Goal: Transaction & Acquisition: Purchase product/service

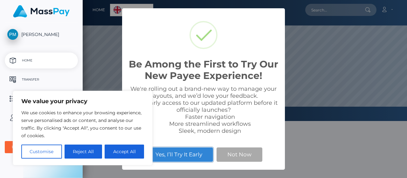
scroll to position [121, 324]
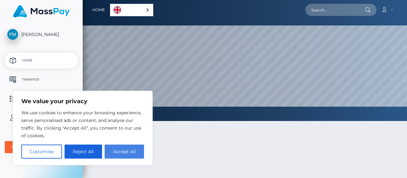
click at [129, 148] on button "Accept All" at bounding box center [124, 151] width 39 height 14
checkbox input "true"
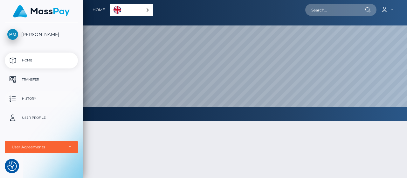
click at [43, 99] on p "History" at bounding box center [41, 99] width 68 height 10
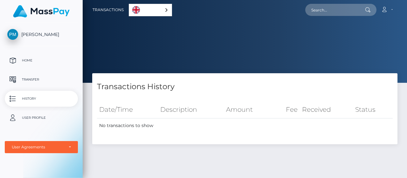
click at [43, 78] on p "Transfer" at bounding box center [41, 80] width 68 height 10
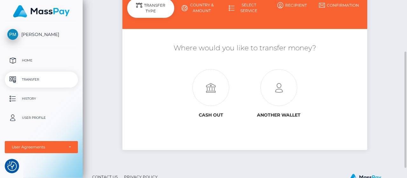
scroll to position [77, 0]
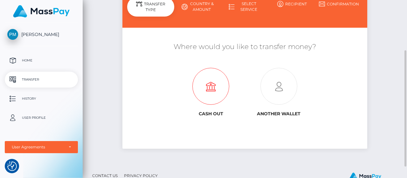
click at [203, 90] on icon at bounding box center [211, 86] width 68 height 37
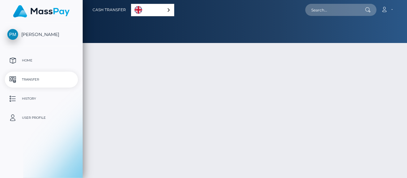
select select
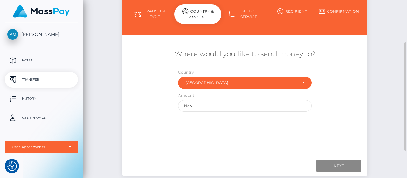
scroll to position [70, 0]
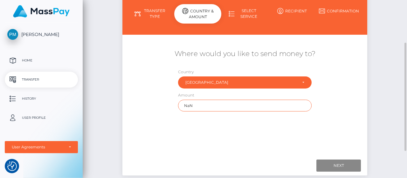
click at [202, 102] on input "NaN" at bounding box center [244, 105] width 133 height 12
type input "N"
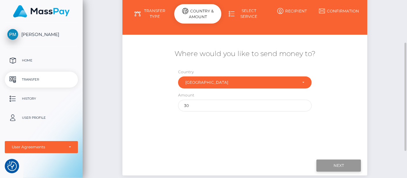
click at [324, 166] on input "Next" at bounding box center [338, 165] width 44 height 12
click at [336, 130] on div "Where would you like to send money to? Country Abkhazia Afghanistan Albania Alg…" at bounding box center [244, 95] width 235 height 113
click at [346, 169] on input "Next" at bounding box center [338, 165] width 44 height 12
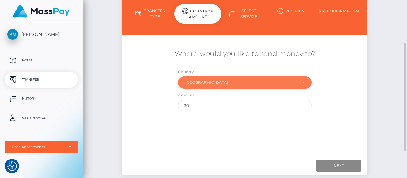
click at [302, 83] on div "[GEOGRAPHIC_DATA]" at bounding box center [244, 82] width 119 height 5
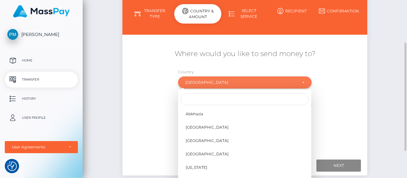
scroll to position [1258, 0]
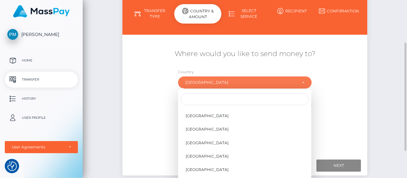
click at [339, 79] on div "Where would you like to send money to? Country Abkhazia Afghanistan Albania Alg…" at bounding box center [244, 80] width 245 height 69
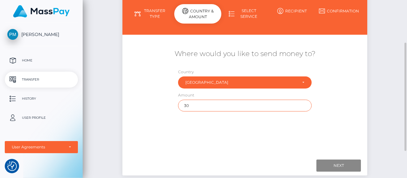
click at [278, 106] on input "30" at bounding box center [244, 105] width 133 height 12
type input "3"
click at [278, 106] on input "text" at bounding box center [244, 105] width 133 height 12
type input "1"
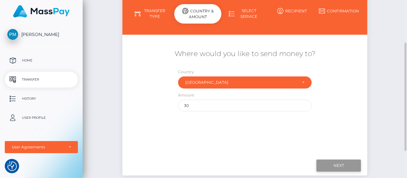
click at [341, 162] on input "Next" at bounding box center [338, 165] width 44 height 12
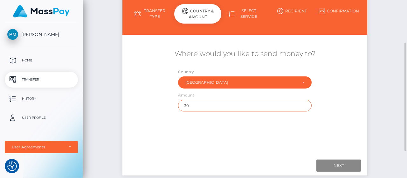
click at [274, 105] on input "30" at bounding box center [244, 105] width 133 height 12
type input "3"
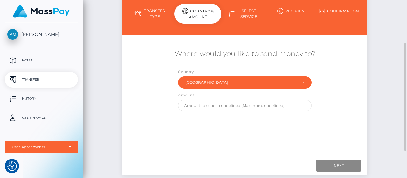
click at [252, 16] on link "Select Service" at bounding box center [244, 13] width 47 height 17
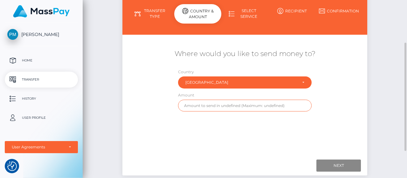
click at [202, 106] on input "text" at bounding box center [244, 105] width 133 height 12
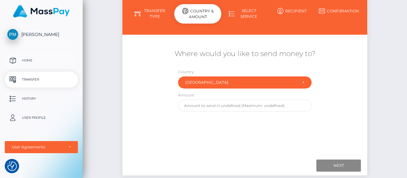
click at [47, 57] on p "Home" at bounding box center [41, 61] width 68 height 10
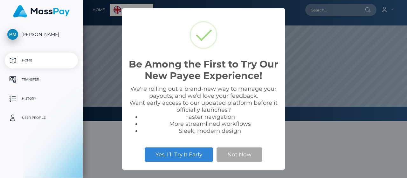
select select
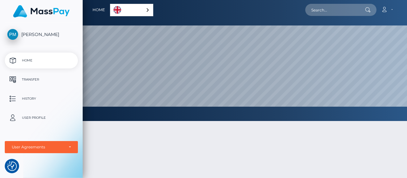
scroll to position [121, 324]
click at [39, 80] on p "Transfer" at bounding box center [41, 80] width 68 height 10
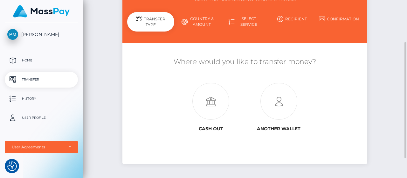
scroll to position [63, 0]
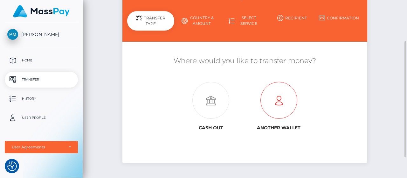
click at [266, 104] on icon at bounding box center [279, 100] width 68 height 37
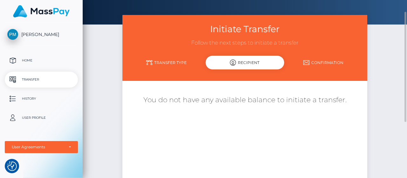
scroll to position [19, 0]
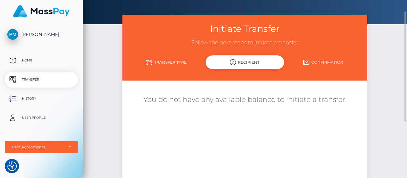
click at [180, 65] on link "Transfer Type" at bounding box center [166, 62] width 78 height 11
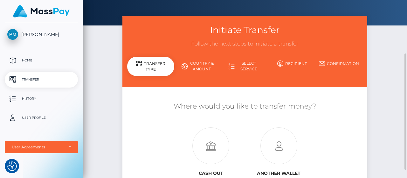
scroll to position [45, 0]
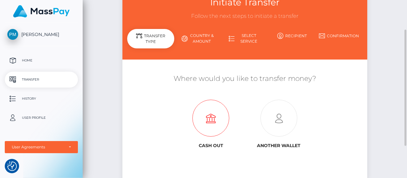
click at [212, 122] on icon at bounding box center [211, 118] width 68 height 37
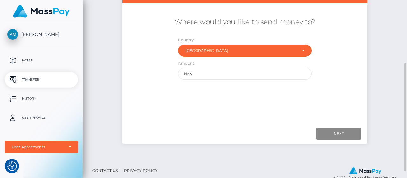
scroll to position [102, 0]
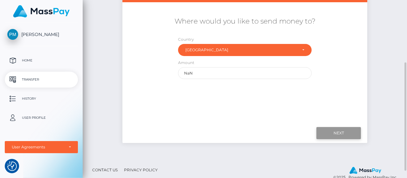
click at [323, 133] on input "Next" at bounding box center [338, 133] width 44 height 12
click at [342, 131] on input "Next" at bounding box center [338, 133] width 44 height 12
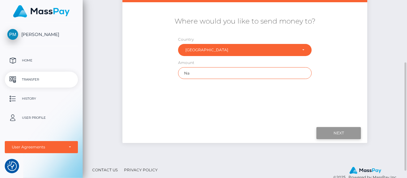
type input "N"
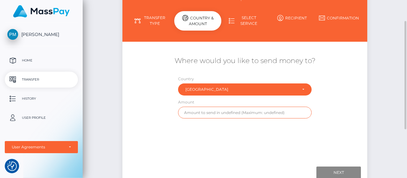
scroll to position [50, 0]
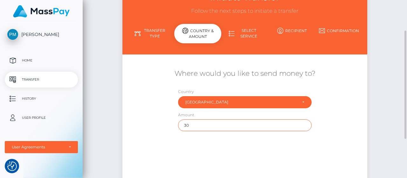
type input "3"
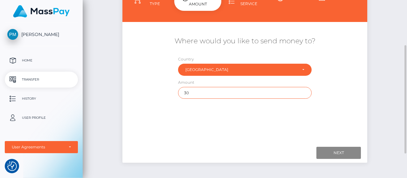
scroll to position [84, 0]
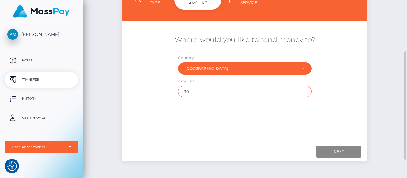
type input "30"
click at [264, 126] on div "Where would you like to send money to? Country Abkhazia [GEOGRAPHIC_DATA] [GEOG…" at bounding box center [244, 81] width 235 height 113
click at [300, 135] on div "Where would you like to send money to? Country Abkhazia [GEOGRAPHIC_DATA] [GEOG…" at bounding box center [244, 81] width 235 height 113
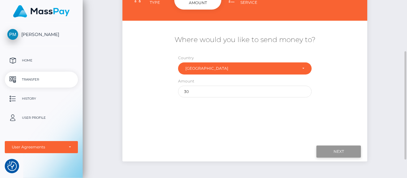
click at [323, 147] on input "Next" at bounding box center [338, 151] width 44 height 12
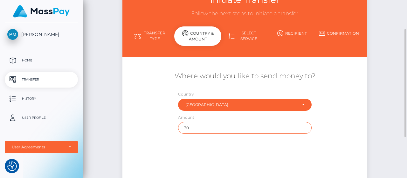
scroll to position [48, 0]
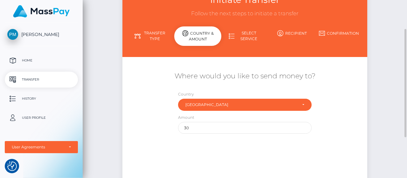
click at [290, 33] on link "Recipient" at bounding box center [291, 33] width 47 height 11
click at [320, 33] on icon at bounding box center [322, 33] width 6 height 6
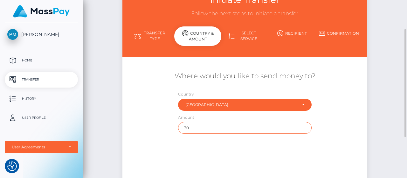
click at [201, 132] on input "30" at bounding box center [244, 128] width 133 height 12
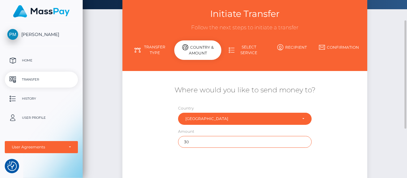
scroll to position [33, 0]
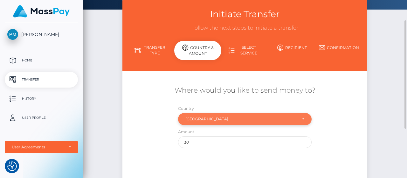
click at [221, 120] on div "[GEOGRAPHIC_DATA]" at bounding box center [240, 118] width 111 height 5
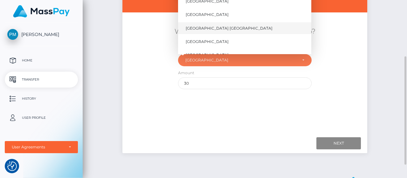
scroll to position [3021, 0]
click at [200, 11] on link "[GEOGRAPHIC_DATA]" at bounding box center [244, 15] width 133 height 12
select select "[GEOGRAPHIC_DATA]"
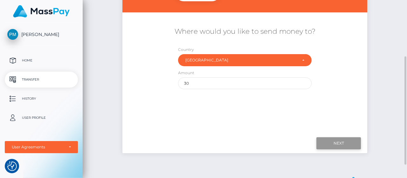
click at [330, 142] on input "Next" at bounding box center [338, 143] width 44 height 12
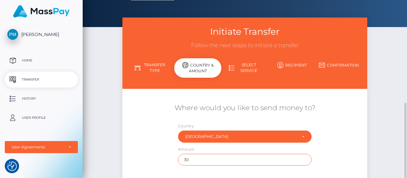
scroll to position [74, 0]
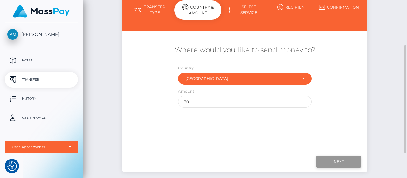
click at [343, 162] on input "Next" at bounding box center [338, 161] width 44 height 12
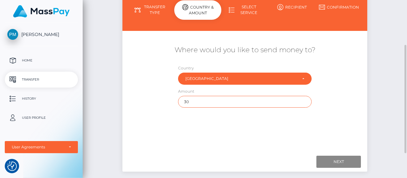
click at [233, 98] on input "30" at bounding box center [244, 102] width 133 height 12
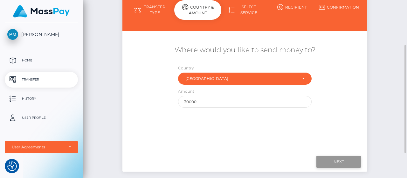
click at [318, 164] on input "Next" at bounding box center [338, 161] width 44 height 12
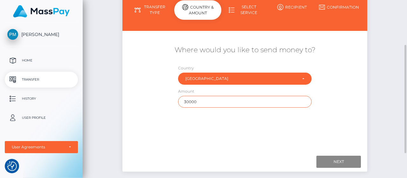
click at [238, 105] on input "30000" at bounding box center [244, 102] width 133 height 12
type input "3"
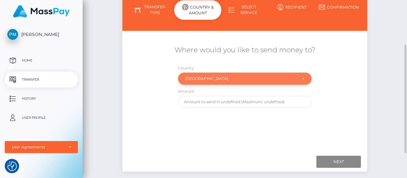
click at [244, 80] on div "[GEOGRAPHIC_DATA]" at bounding box center [240, 78] width 111 height 5
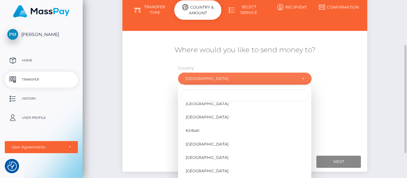
scroll to position [1467, 0]
click at [192, 117] on span "[GEOGRAPHIC_DATA]" at bounding box center [207, 117] width 43 height 6
select select "[PERSON_NAME]"
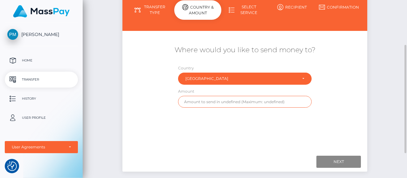
click at [240, 101] on input "text" at bounding box center [244, 102] width 133 height 12
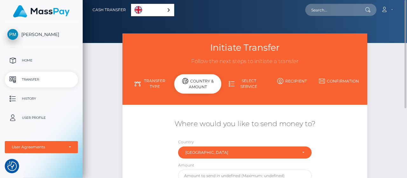
click at [161, 13] on link "English" at bounding box center [152, 10] width 43 height 12
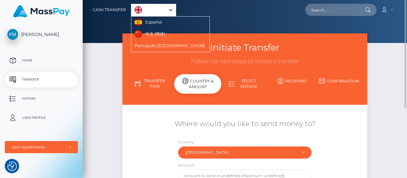
click at [204, 18] on nav "Cash Transfer English Español 中文 (简体) Português ([GEOGRAPHIC_DATA]) Account" at bounding box center [245, 10] width 324 height 20
click at [168, 12] on div "English" at bounding box center [153, 10] width 45 height 12
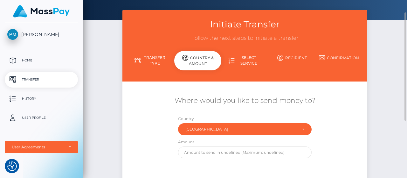
scroll to position [24, 0]
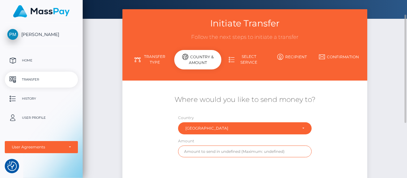
click at [208, 151] on input "text" at bounding box center [244, 151] width 133 height 12
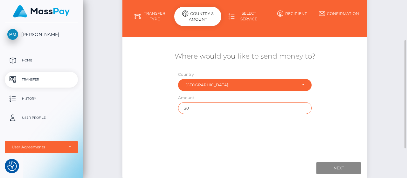
scroll to position [68, 0]
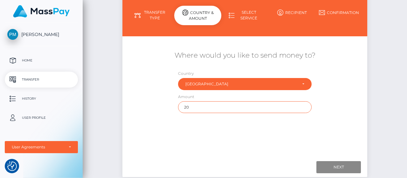
type input "20"
